Goal: Task Accomplishment & Management: Manage account settings

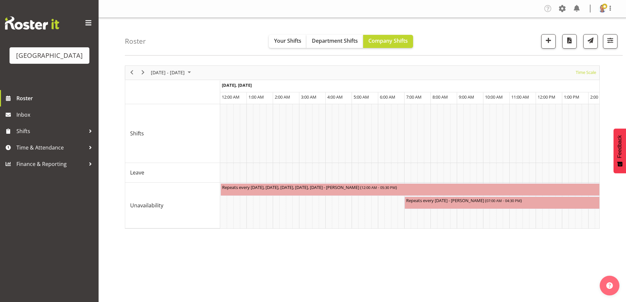
select select "shiftH"
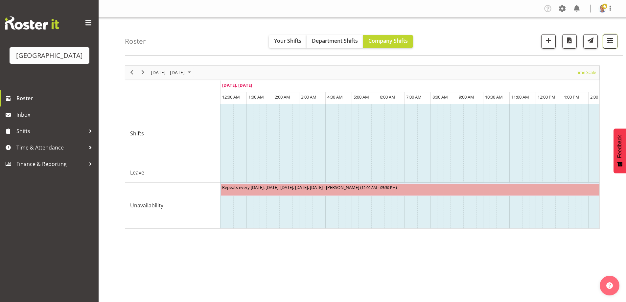
click at [608, 41] on span "button" at bounding box center [610, 40] width 9 height 9
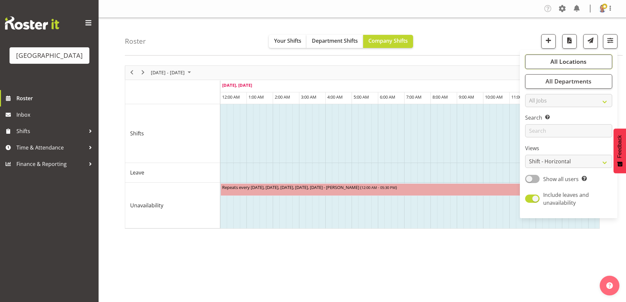
drag, startPoint x: 578, startPoint y: 59, endPoint x: 570, endPoint y: 63, distance: 8.2
click at [578, 60] on span "All Locations" at bounding box center [569, 62] width 36 height 8
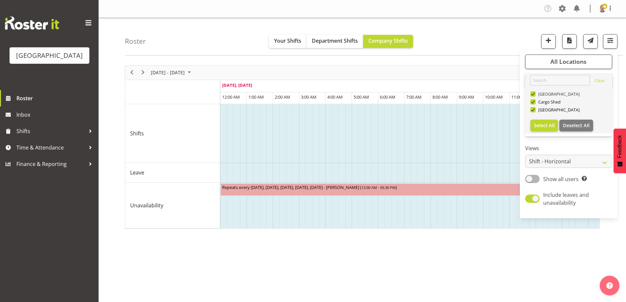
click at [533, 93] on span at bounding box center [532, 93] width 5 height 5
click at [533, 93] on input "[GEOGRAPHIC_DATA]" at bounding box center [532, 94] width 4 height 4
checkbox input "false"
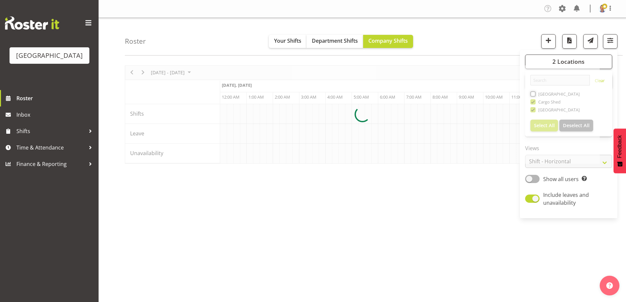
scroll to position [0, 631]
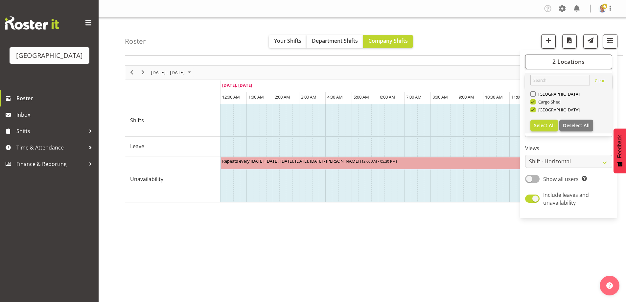
click at [533, 101] on span at bounding box center [532, 101] width 5 height 5
click at [533, 101] on input "Cargo Shed" at bounding box center [532, 102] width 4 height 4
checkbox input "false"
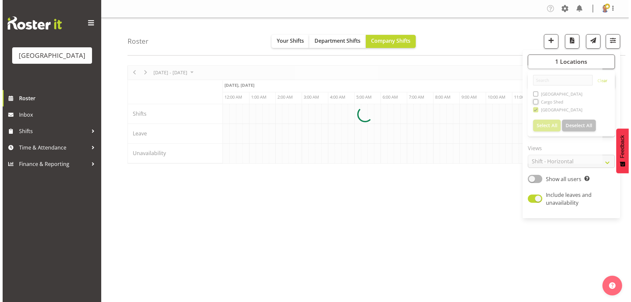
scroll to position [0, 631]
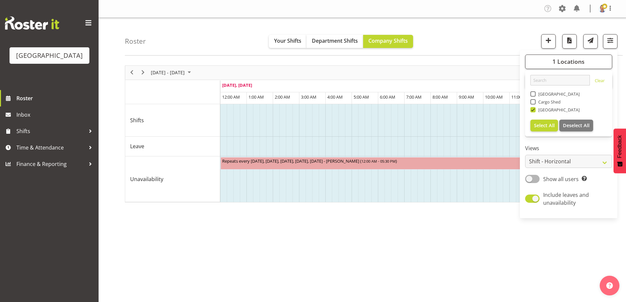
click at [493, 78] on div "[DATE] - [DATE] [DATE] Timeline Day Timeline Week Timeline Fortnight Timeline M…" at bounding box center [362, 73] width 474 height 14
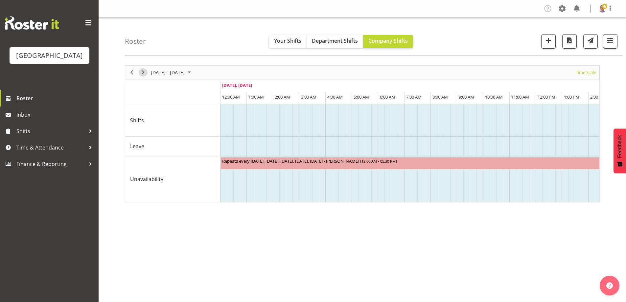
click at [144, 71] on span "Next" at bounding box center [143, 72] width 8 height 8
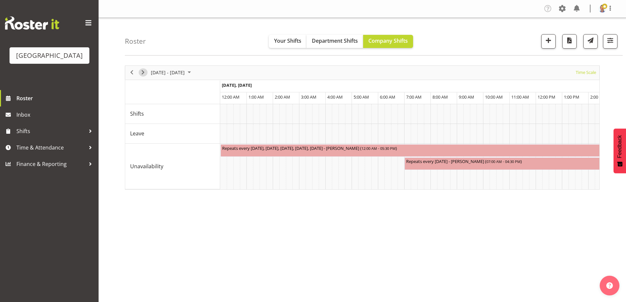
click at [144, 71] on span "Next" at bounding box center [143, 72] width 8 height 8
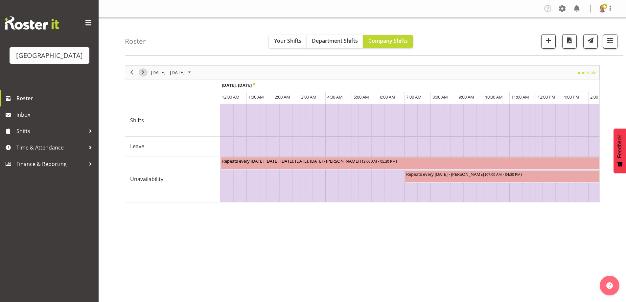
click at [144, 71] on span "Next" at bounding box center [143, 72] width 8 height 8
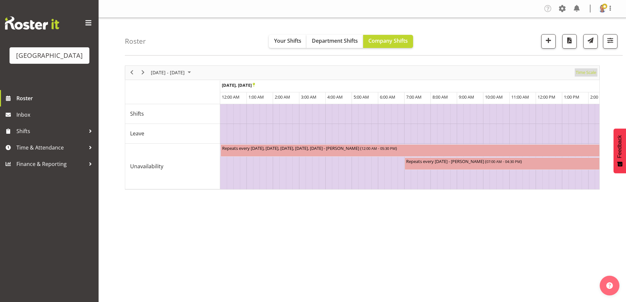
click at [585, 72] on span "Time Scale" at bounding box center [586, 72] width 22 height 8
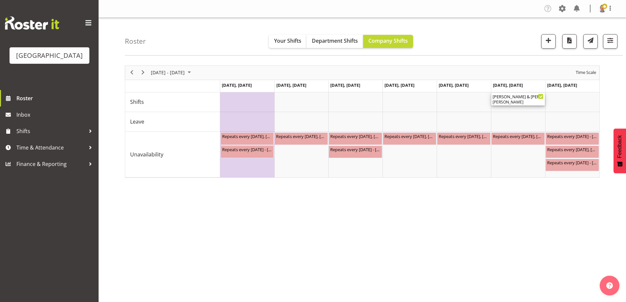
click at [516, 98] on div "[PERSON_NAME] & [PERSON_NAME] Wedding ( 10:00 AM - 02:00 PM )" at bounding box center [518, 96] width 51 height 7
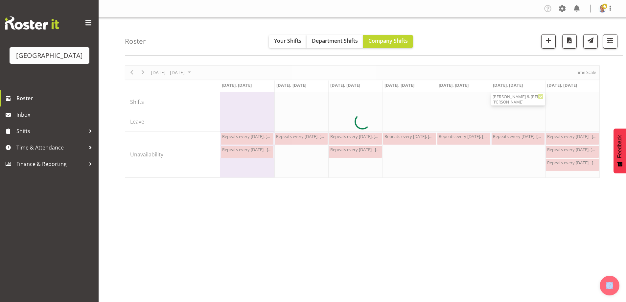
click at [516, 98] on div at bounding box center [362, 121] width 475 height 112
select select "10"
select select "2025"
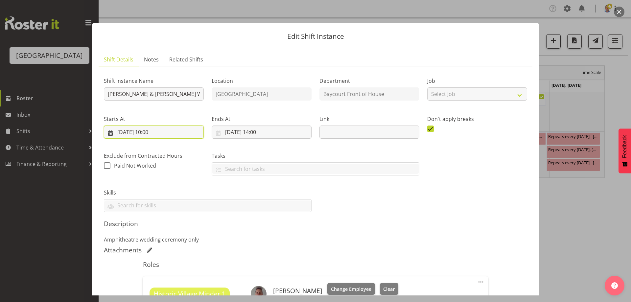
click at [148, 131] on input "[DATE] 10:00" at bounding box center [154, 132] width 100 height 13
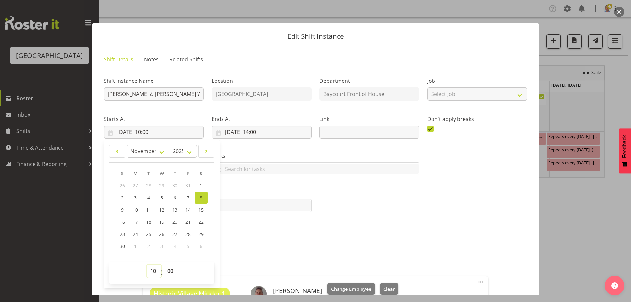
click at [152, 271] on select "00 01 02 03 04 05 06 07 08 09 10 11 12 13 14 15 16 17 18 19 20 21 22 23" at bounding box center [154, 271] width 15 height 13
select select "9"
click at [147, 265] on select "00 01 02 03 04 05 06 07 08 09 10 11 12 13 14 15 16 17 18 19 20 21 22 23" at bounding box center [154, 271] width 15 height 13
type input "[DATE] 09:00"
click at [264, 131] on input "[DATE] 14:00" at bounding box center [262, 132] width 100 height 13
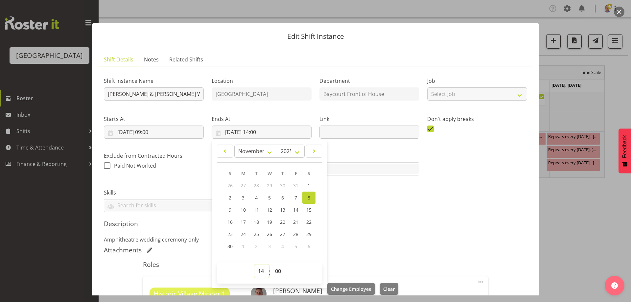
click at [259, 271] on select "00 01 02 03 04 05 06 07 08 09 10 11 12 13 14 15 16 17 18 19 20 21 22 23" at bounding box center [261, 271] width 15 height 13
select select "13"
click at [254, 265] on select "00 01 02 03 04 05 06 07 08 09 10 11 12 13 14 15 16 17 18 19 20 21 22 23" at bounding box center [261, 271] width 15 height 13
type input "[DATE] 13:00"
click at [476, 200] on div "Shift Instance Name [PERSON_NAME] & [PERSON_NAME] Wedding Location [GEOGRAPHIC_…" at bounding box center [315, 142] width 431 height 149
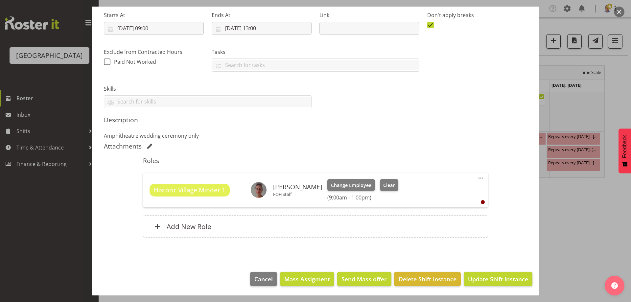
scroll to position [105, 0]
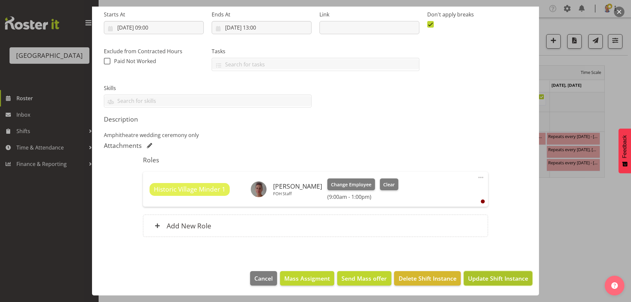
click at [494, 278] on span "Update Shift Instance" at bounding box center [498, 278] width 60 height 9
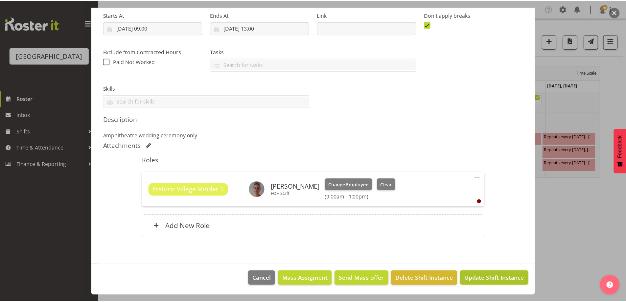
scroll to position [78, 0]
